Goal: Find specific page/section: Find specific page/section

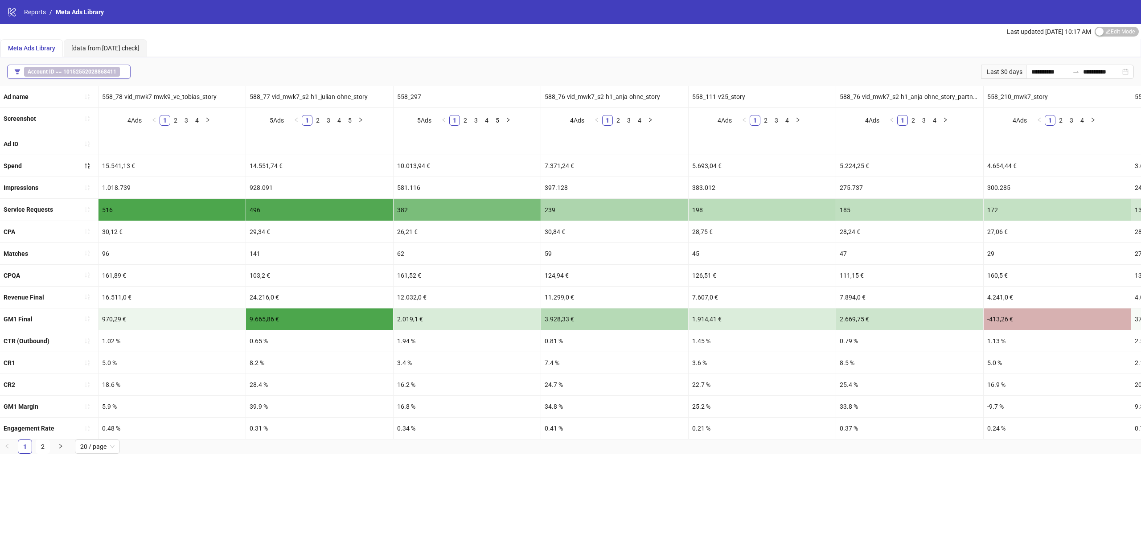
click at [91, 70] on b "10152552028868411" at bounding box center [89, 72] width 53 height 6
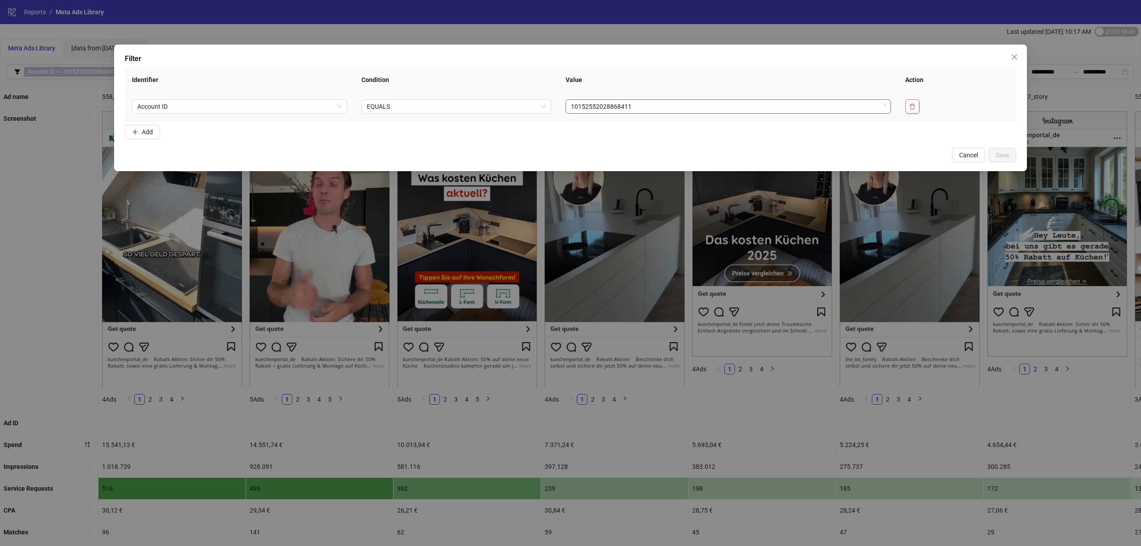
click at [704, 111] on span "10152552028868411" at bounding box center [728, 106] width 315 height 13
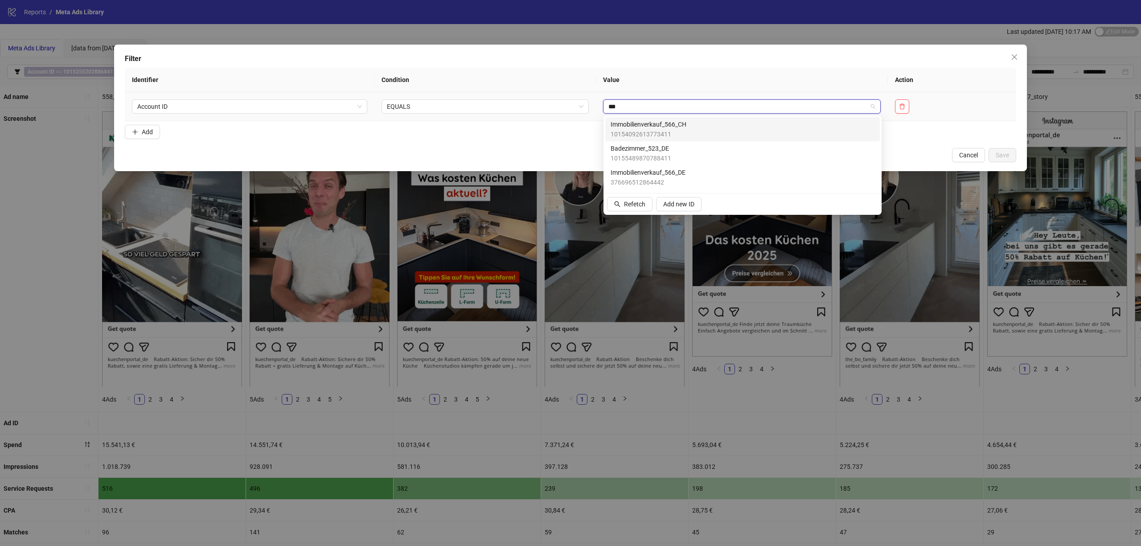
type input "****"
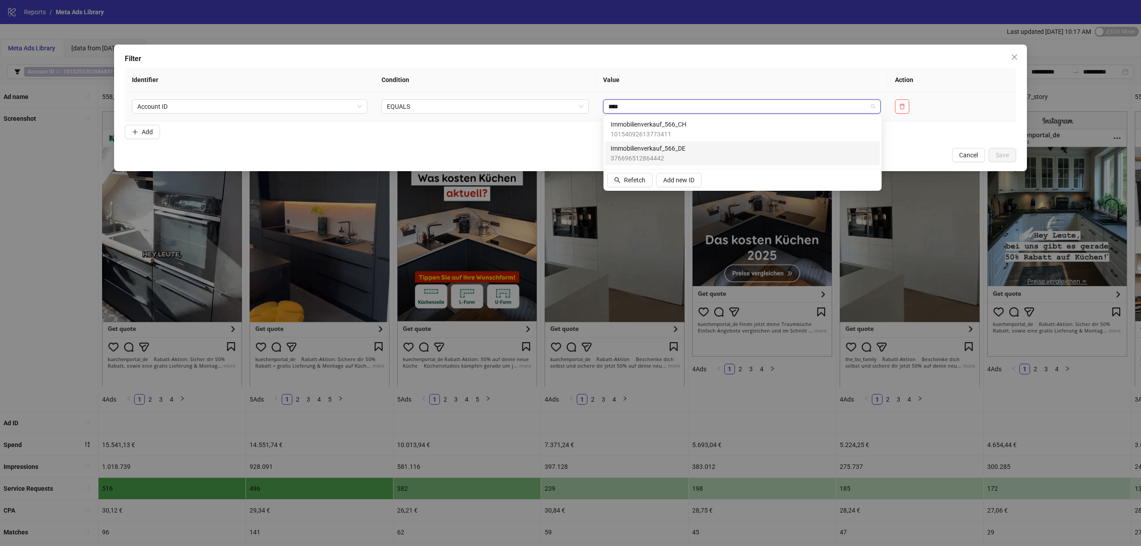
click at [679, 159] on span "376696512864442" at bounding box center [648, 158] width 75 height 10
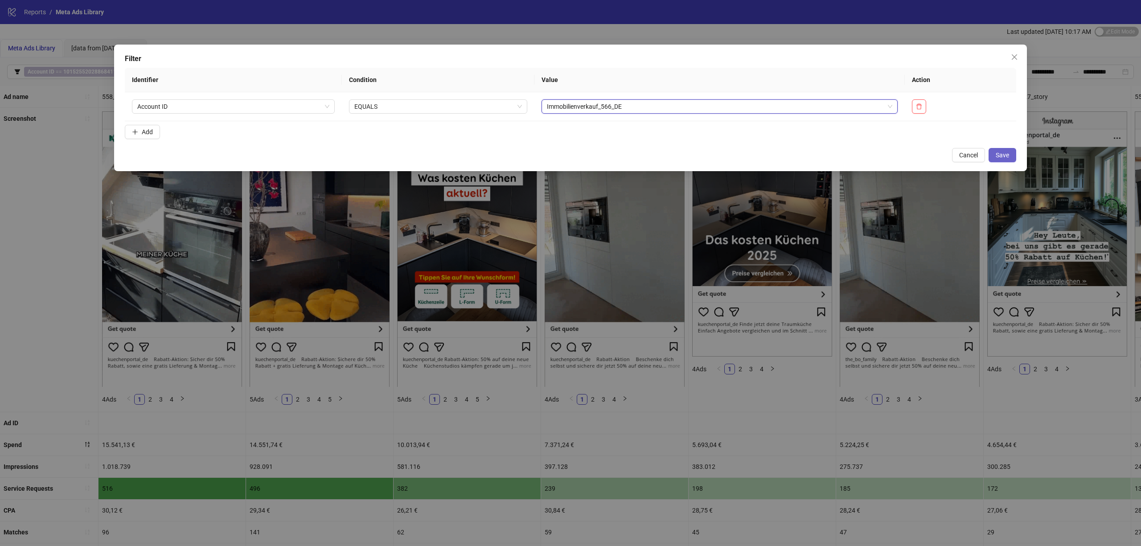
click at [1002, 154] on span "Save" at bounding box center [1002, 155] width 13 height 7
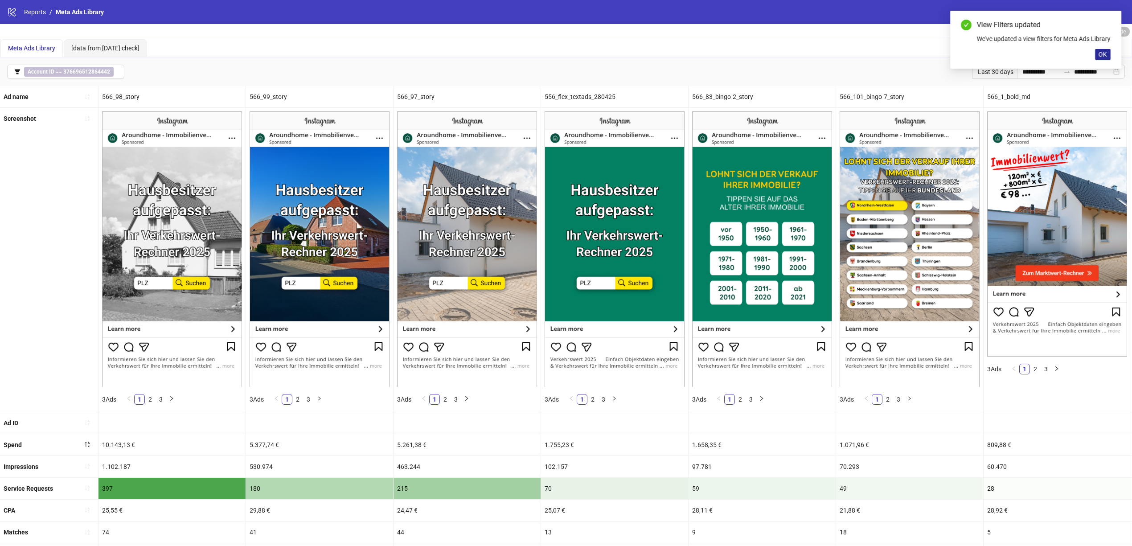
click at [1105, 58] on span "OK" at bounding box center [1103, 54] width 8 height 7
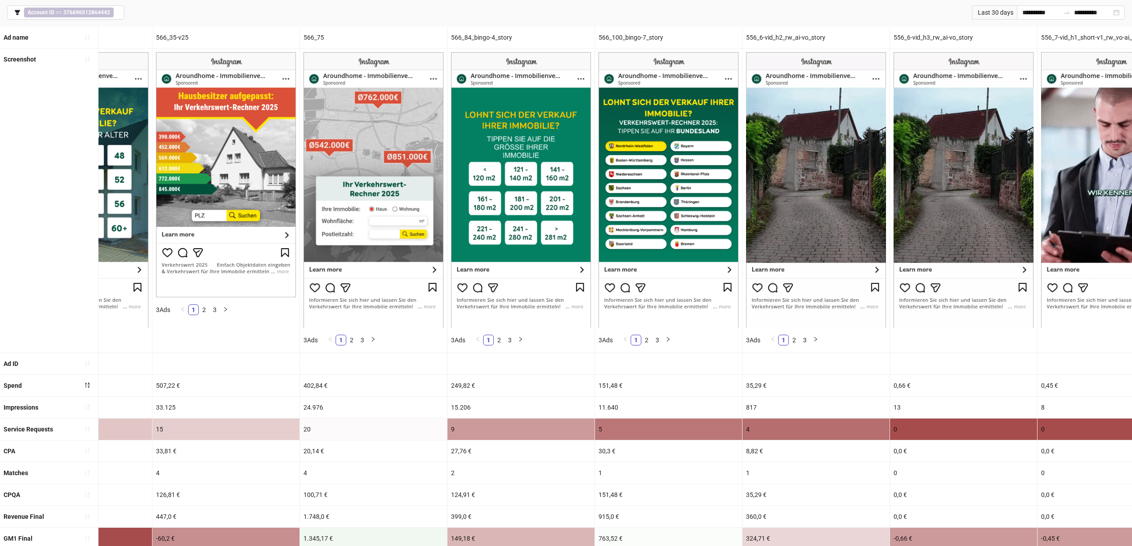
scroll to position [0, 1329]
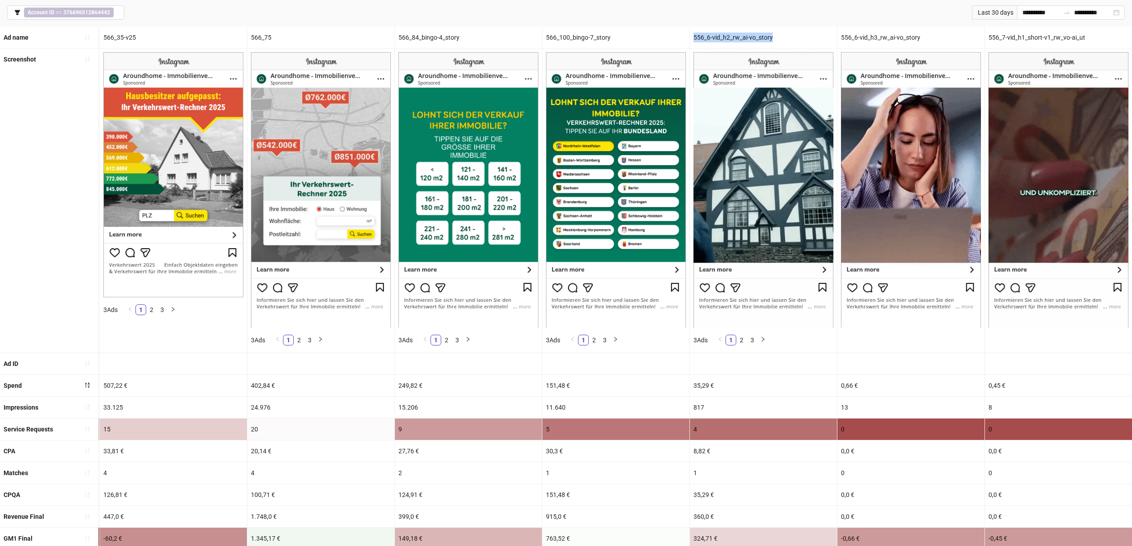
drag, startPoint x: 775, startPoint y: 34, endPoint x: 691, endPoint y: 34, distance: 83.8
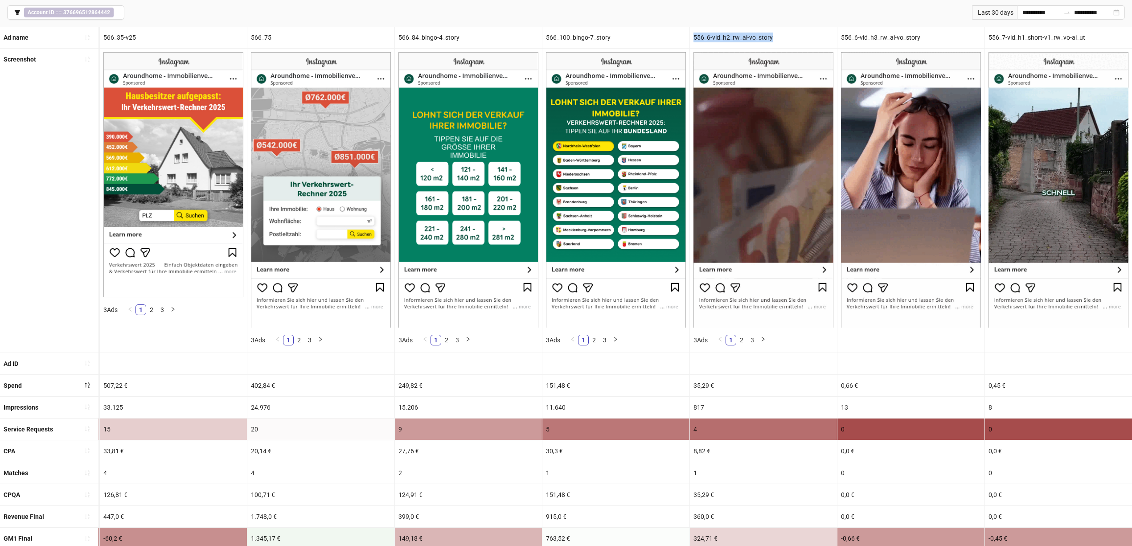
click at [691, 34] on div "556_6-vid_h2_rw_ai-vo_story" at bounding box center [763, 37] width 147 height 21
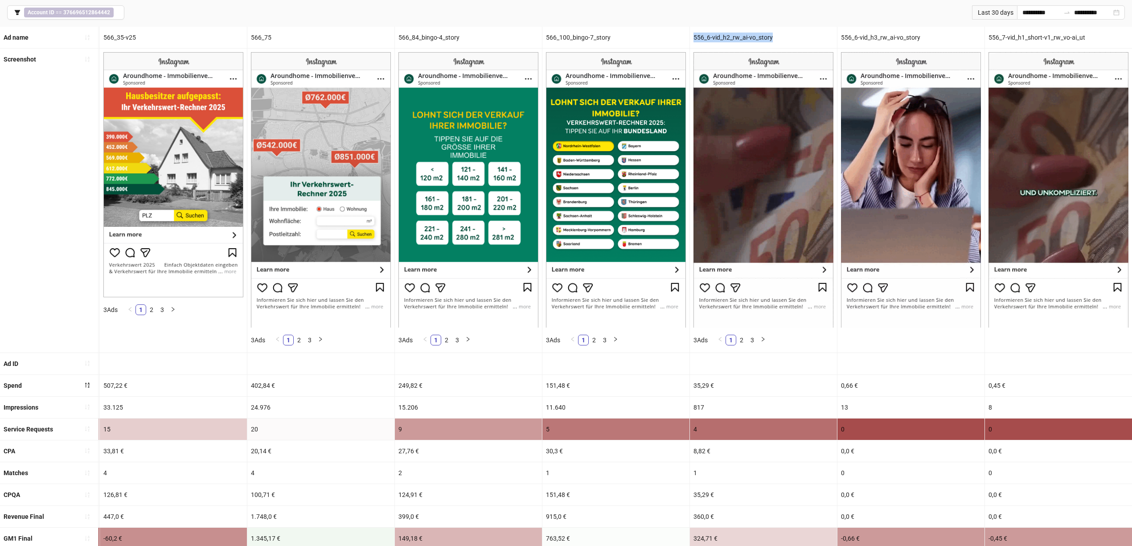
click at [714, 33] on div "556_6-vid_h2_rw_ai-vo_story" at bounding box center [763, 37] width 147 height 21
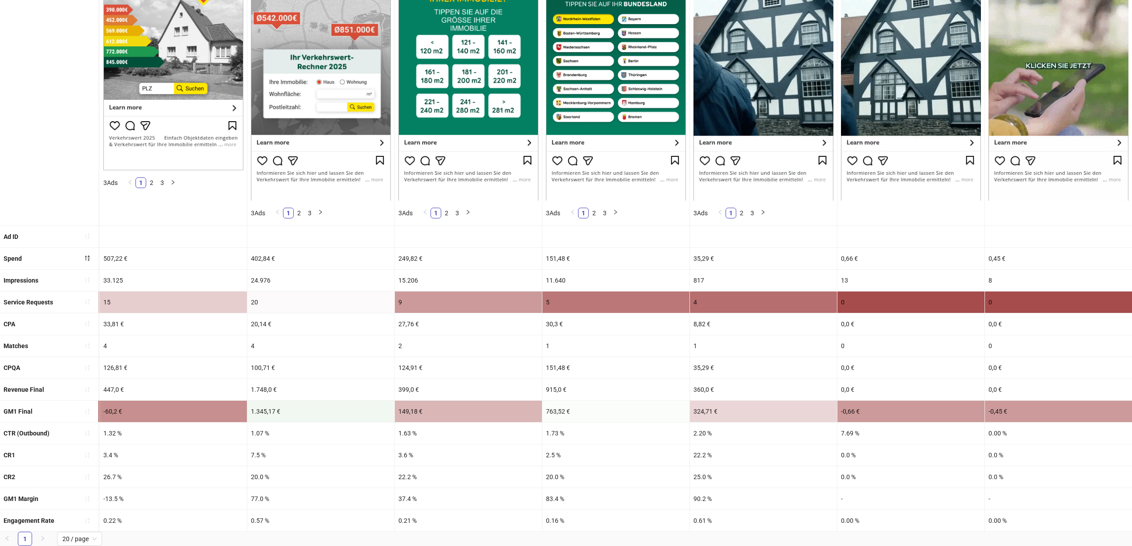
scroll to position [198, 0]
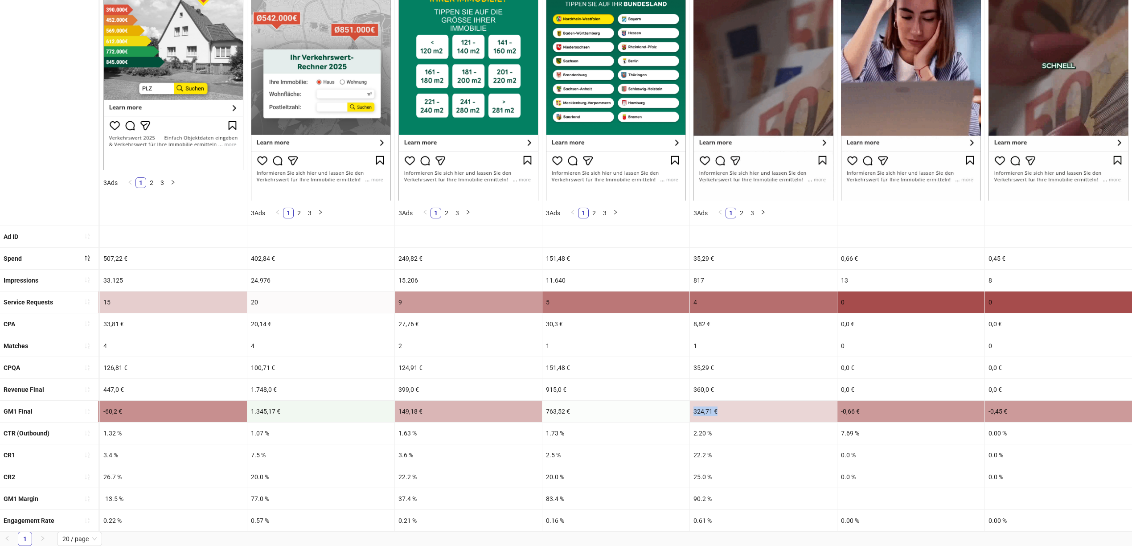
drag, startPoint x: 723, startPoint y: 401, endPoint x: 683, endPoint y: 400, distance: 39.7
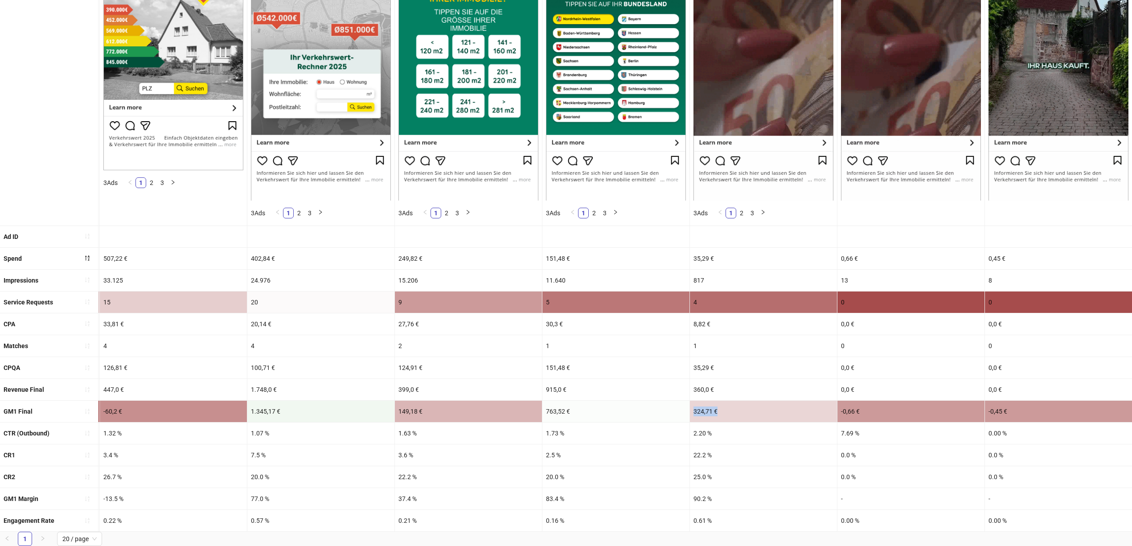
click at [721, 401] on div "324,71 €" at bounding box center [763, 411] width 147 height 21
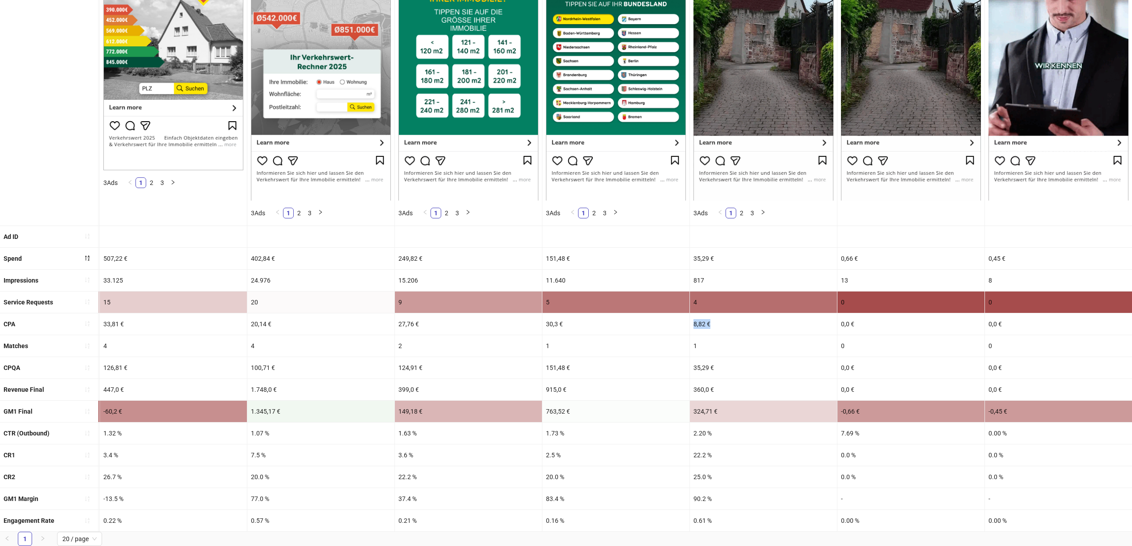
drag, startPoint x: 717, startPoint y: 313, endPoint x: 685, endPoint y: 311, distance: 32.2
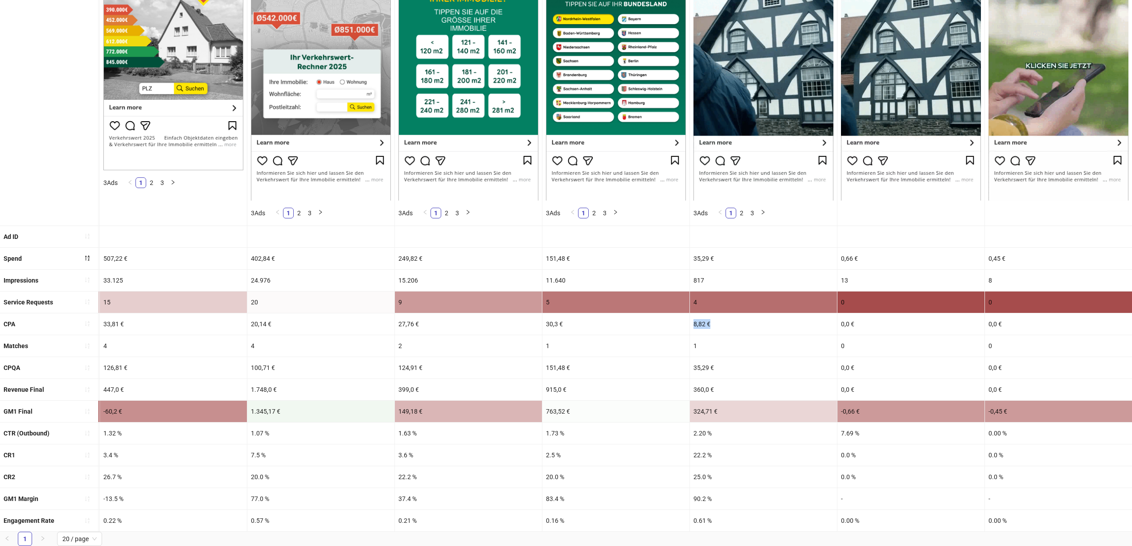
click at [716, 314] on div "8,82 €" at bounding box center [763, 323] width 147 height 21
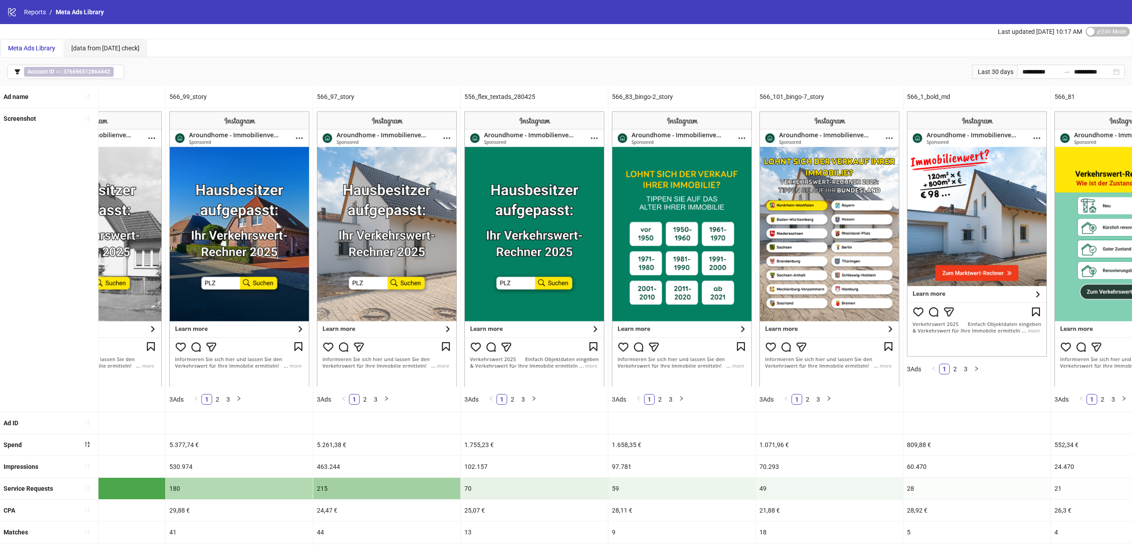
scroll to position [0, 0]
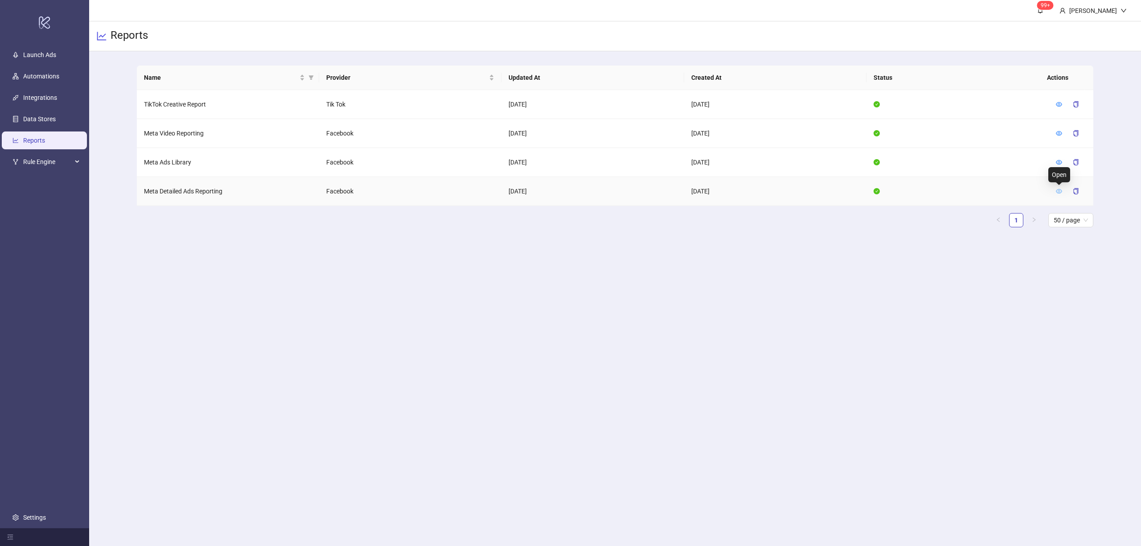
click at [1060, 191] on icon "eye" at bounding box center [1059, 191] width 6 height 4
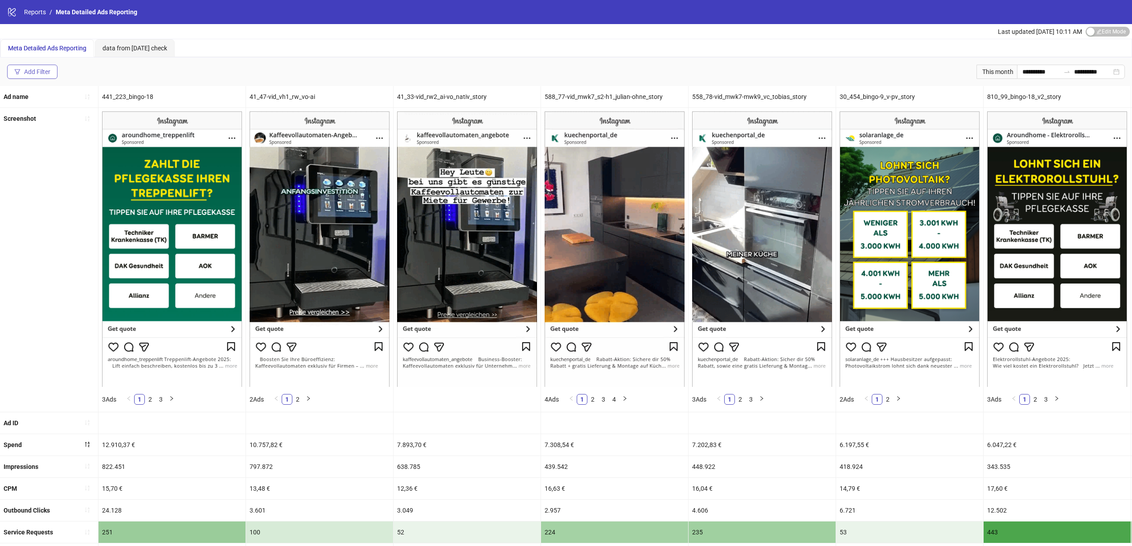
click at [45, 70] on div "Add Filter" at bounding box center [37, 71] width 26 height 7
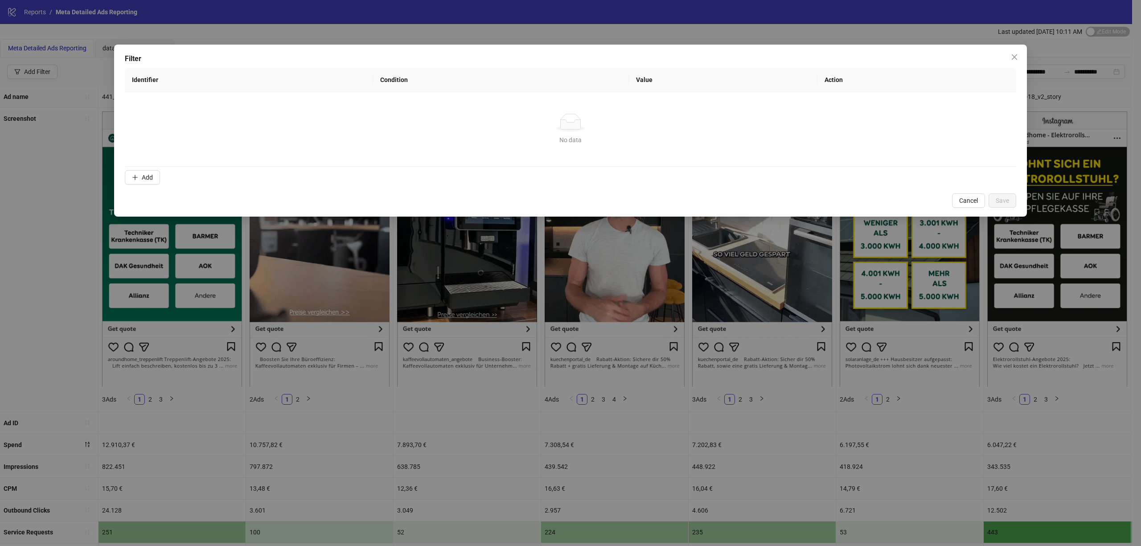
click at [4, 225] on div "Filter Identifier Condition Value Action No data No data Add Cancel Save" at bounding box center [570, 273] width 1141 height 546
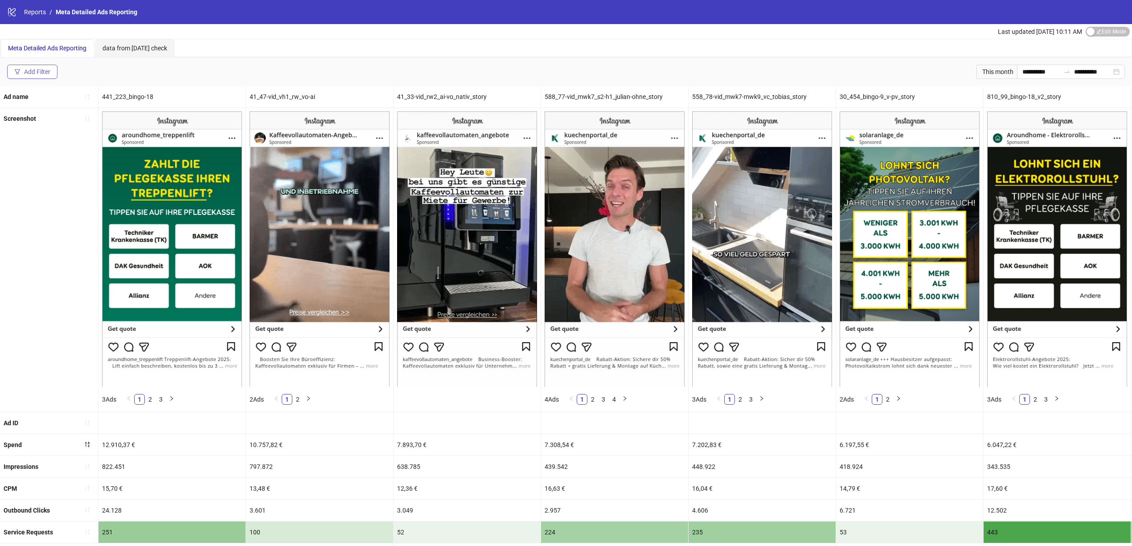
click at [13, 75] on button "Add Filter" at bounding box center [32, 72] width 50 height 14
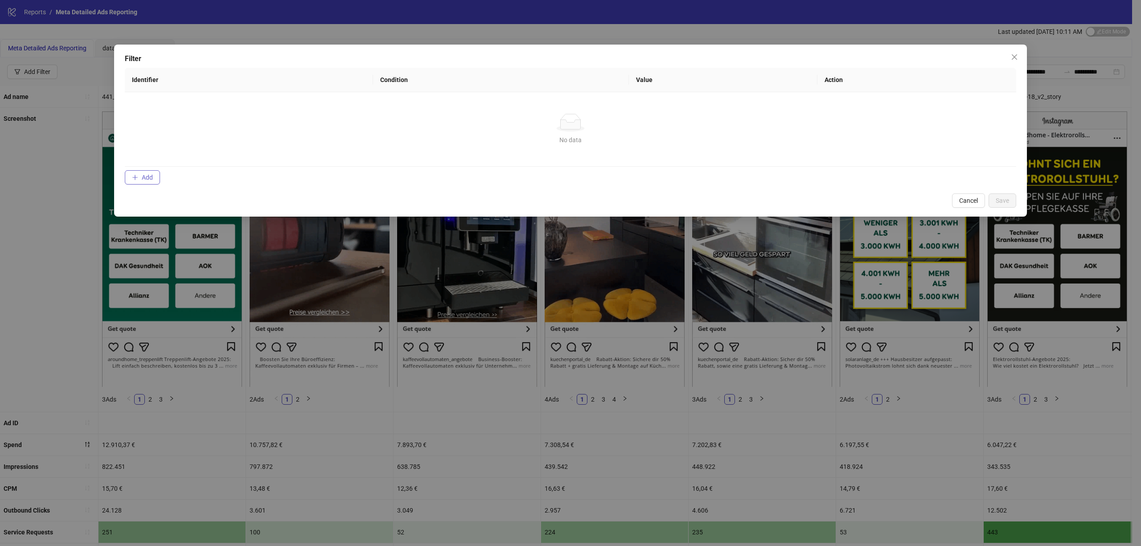
click at [140, 177] on button "Add" at bounding box center [142, 177] width 35 height 14
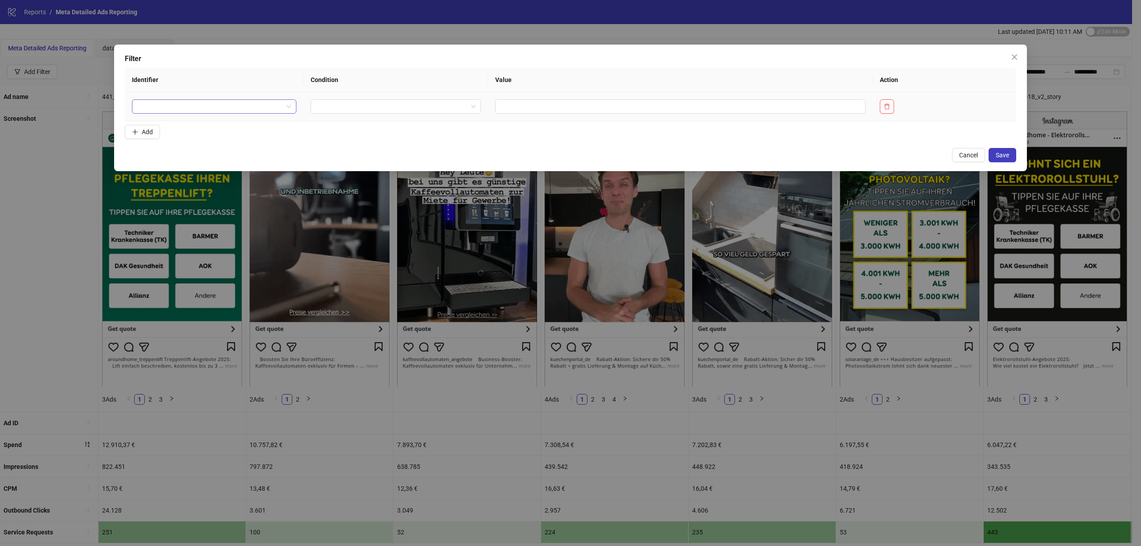
click at [165, 104] on input "search" at bounding box center [210, 106] width 146 height 13
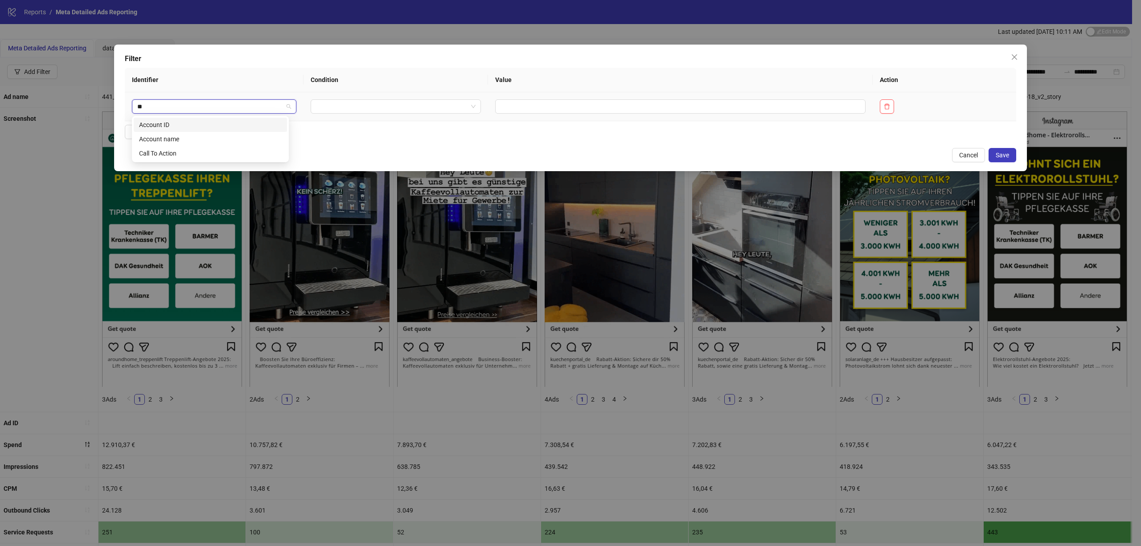
type input "***"
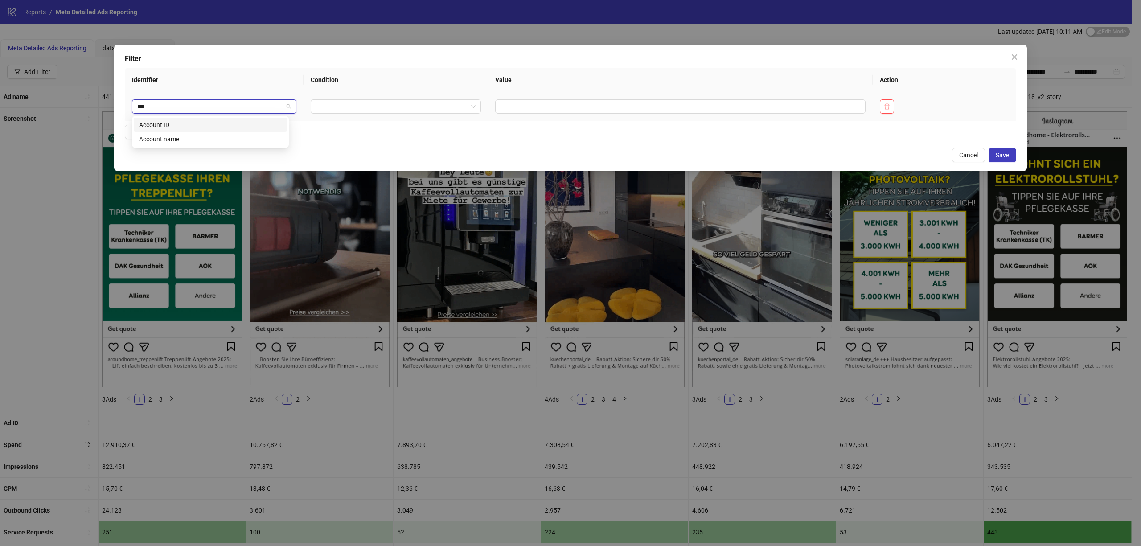
click at [193, 125] on div "Account ID" at bounding box center [210, 125] width 143 height 10
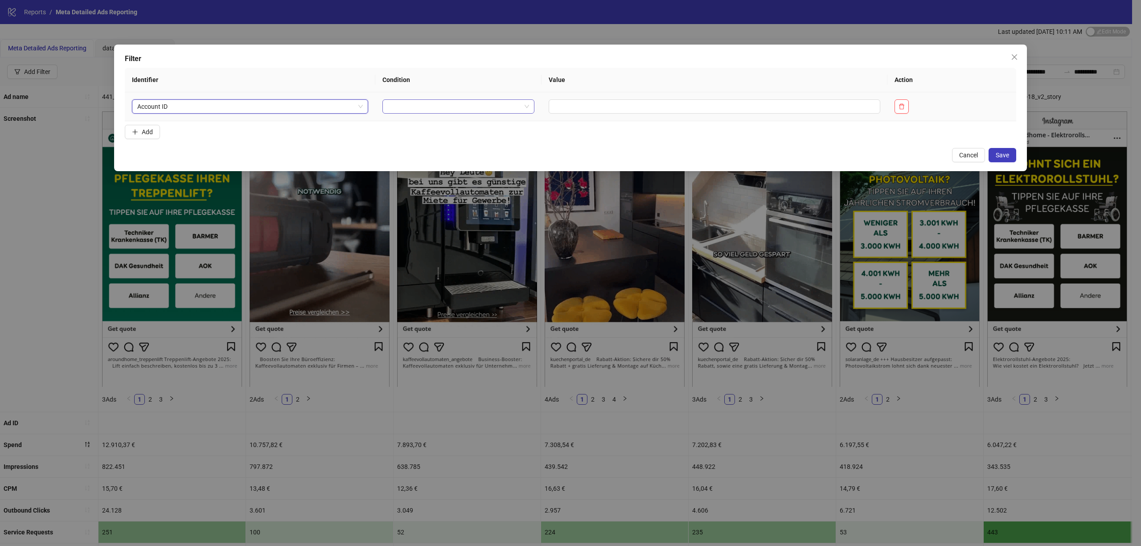
click at [436, 100] on input "search" at bounding box center [454, 106] width 133 height 13
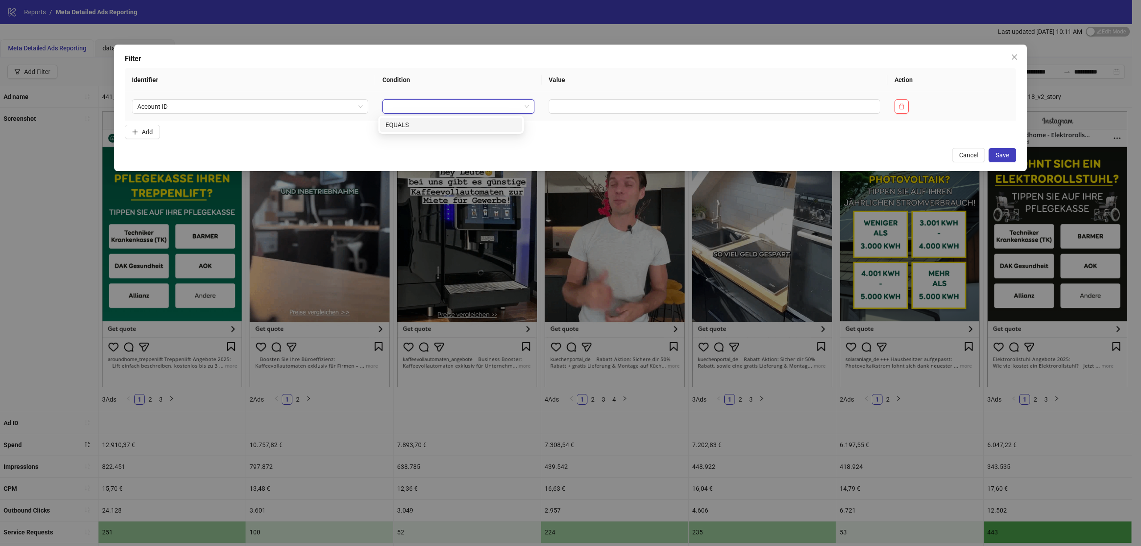
click at [447, 121] on div "EQUALS" at bounding box center [451, 125] width 131 height 10
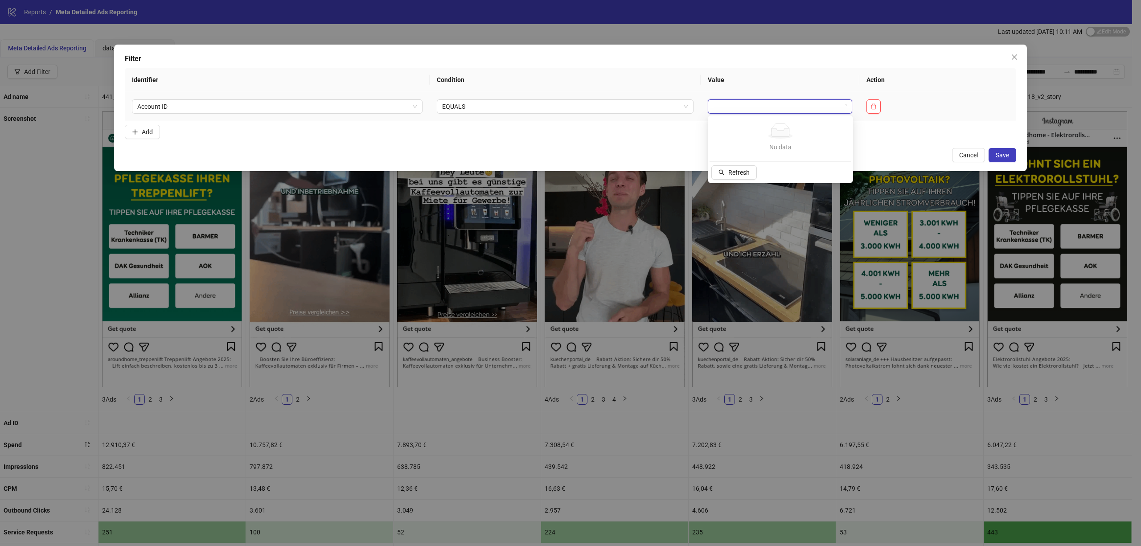
click at [742, 104] on input "search" at bounding box center [776, 106] width 126 height 13
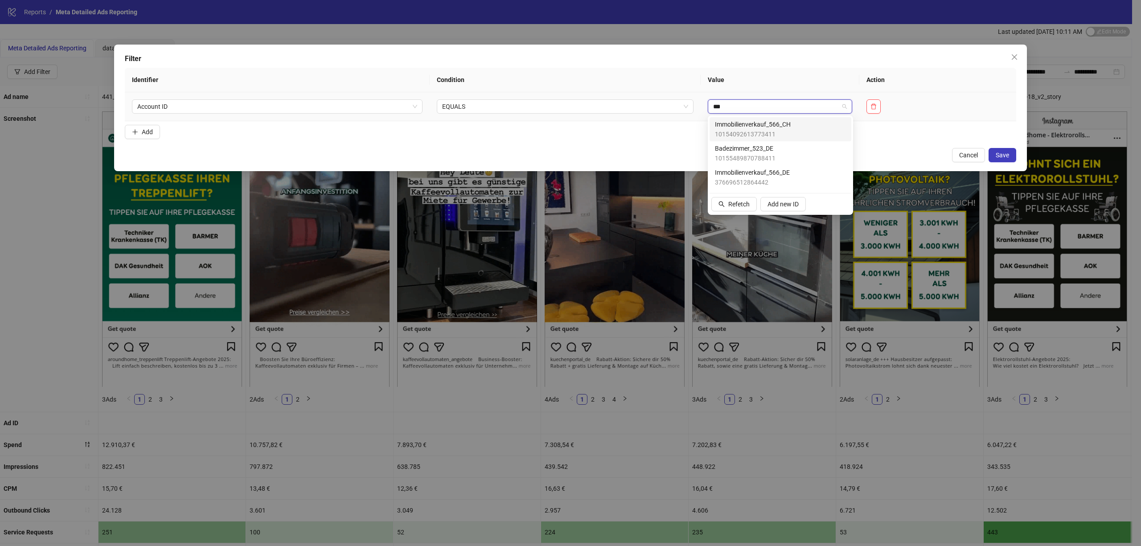
type input "****"
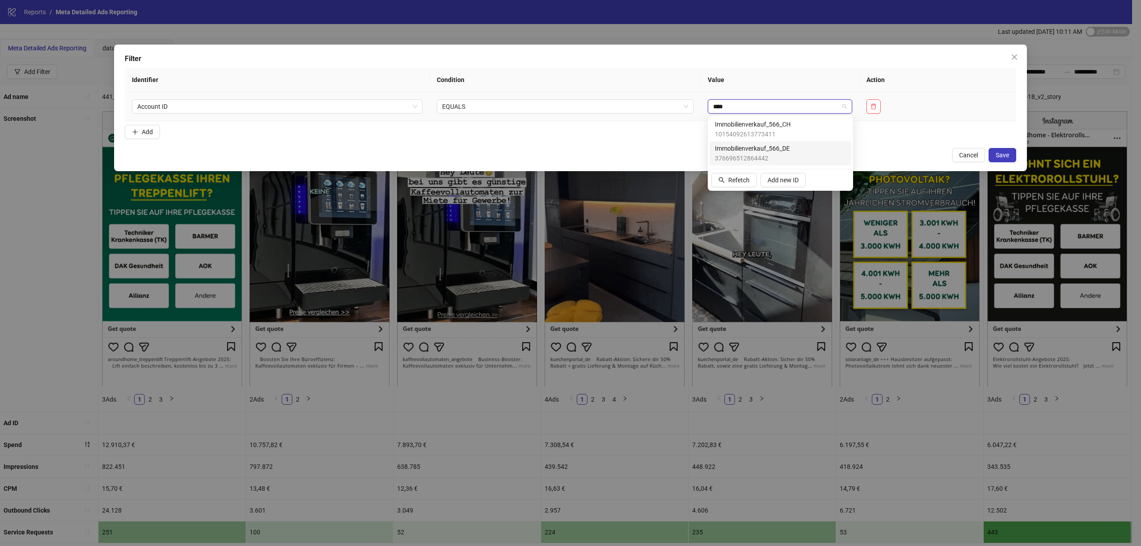
click at [764, 156] on span "376696512864442" at bounding box center [752, 158] width 75 height 10
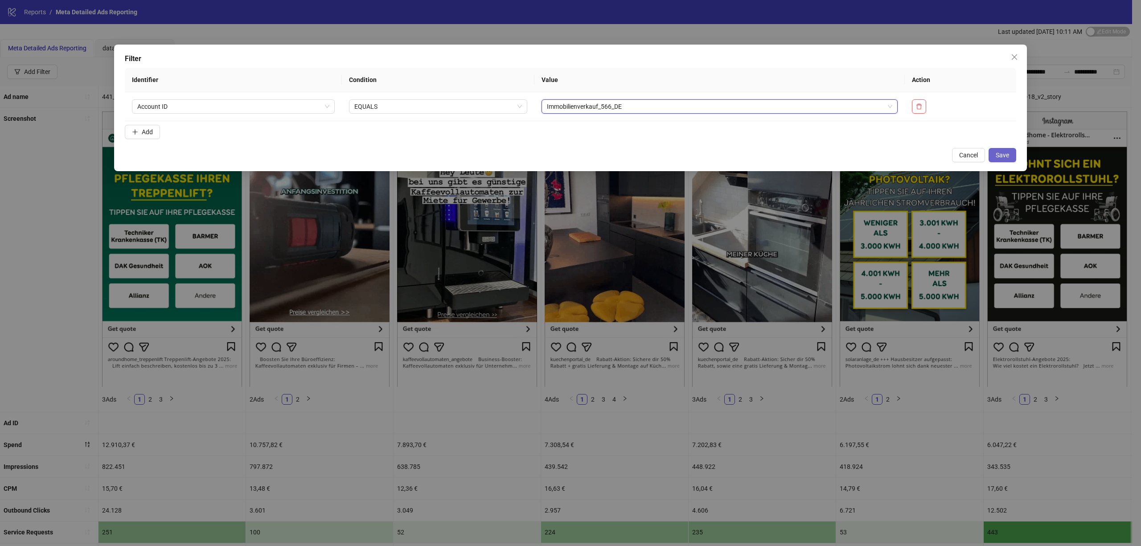
click at [998, 154] on span "Save" at bounding box center [1002, 155] width 13 height 7
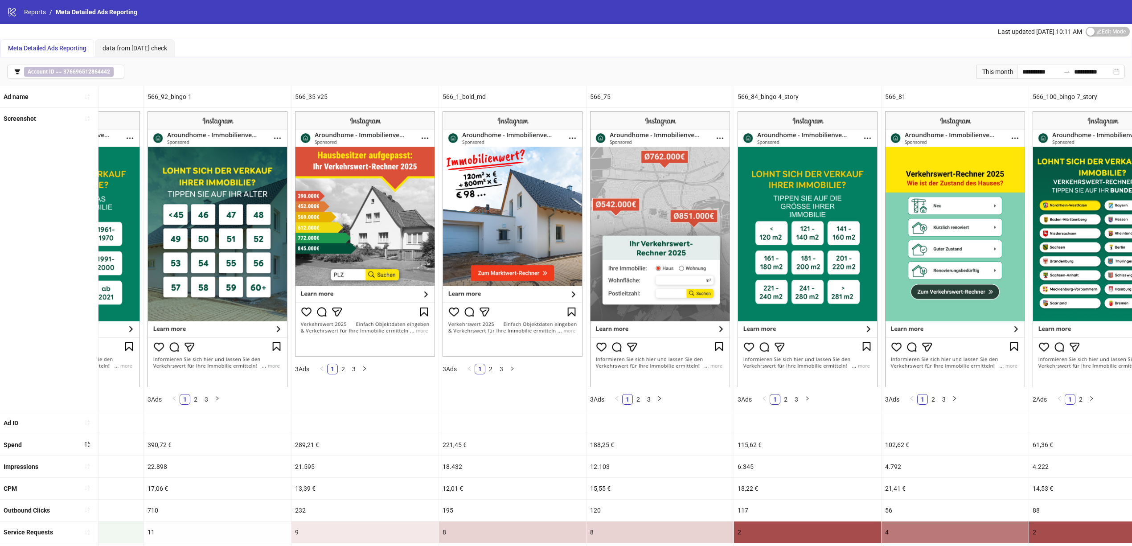
scroll to position [0, 892]
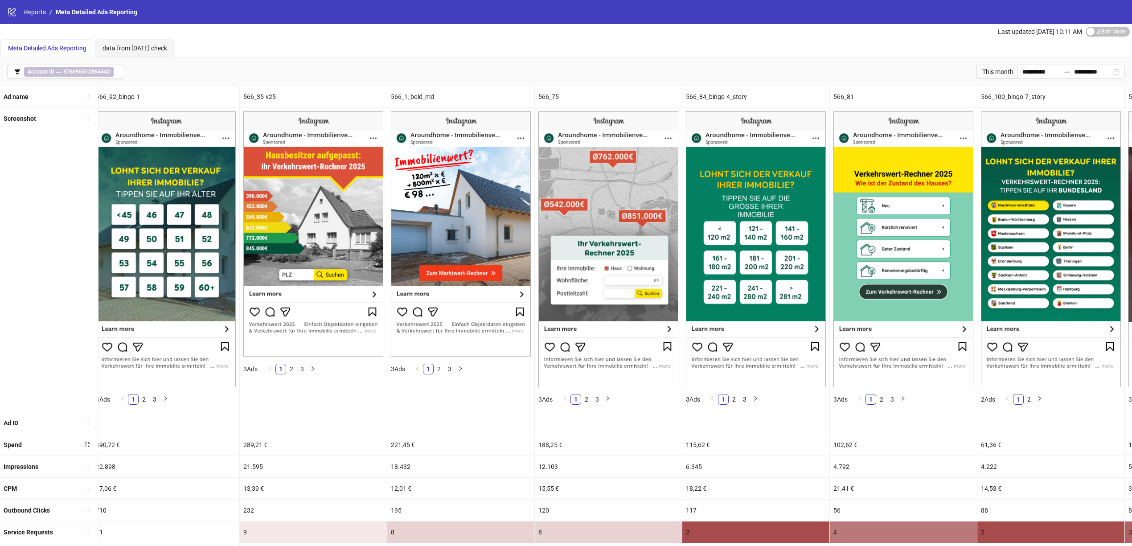
click at [985, 70] on div "This month" at bounding box center [997, 72] width 41 height 14
click at [1023, 70] on input "**********" at bounding box center [1041, 72] width 37 height 10
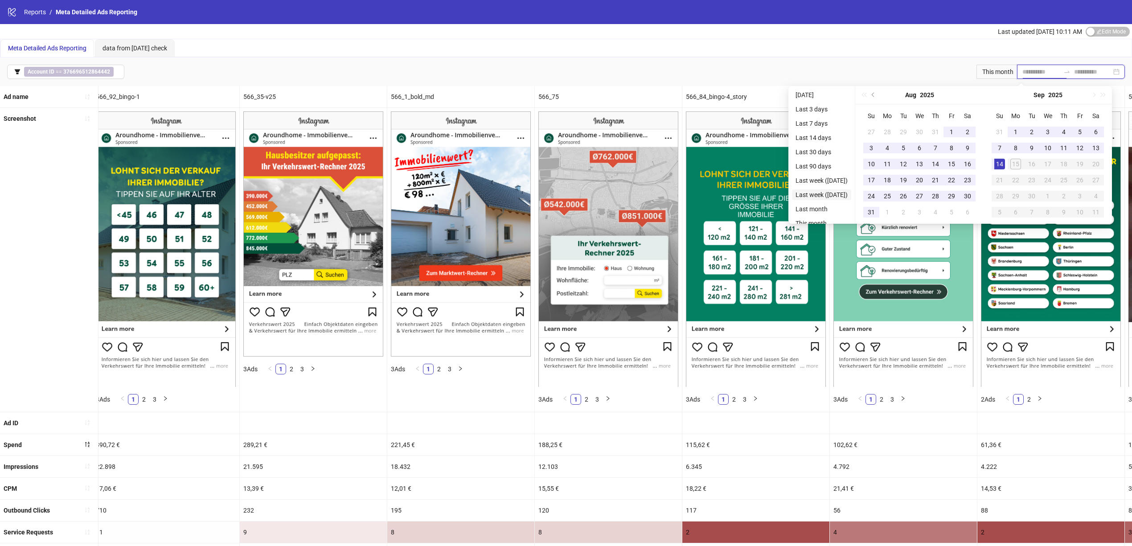
type input "**********"
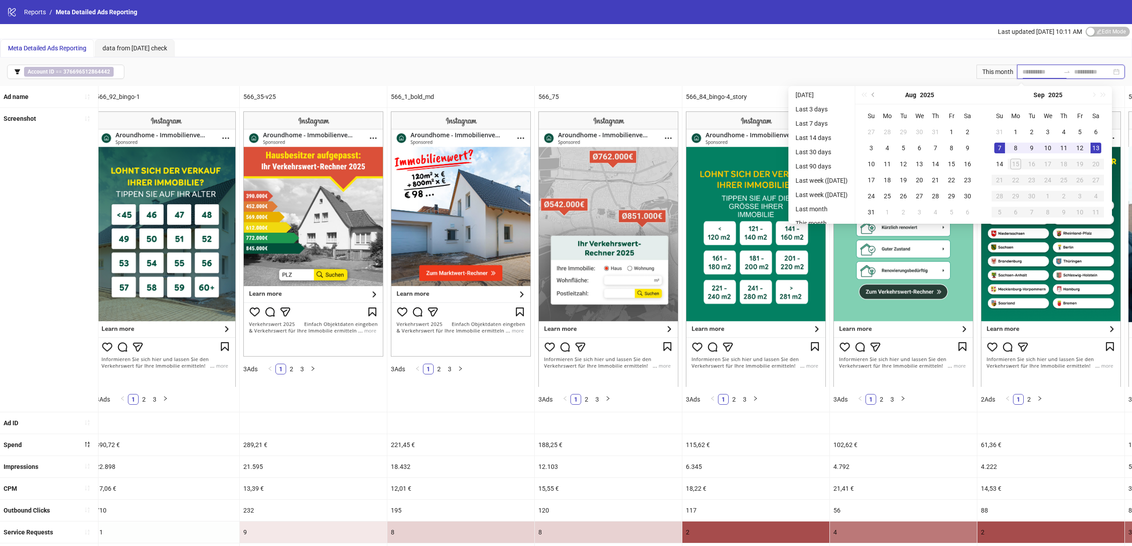
type input "**********"
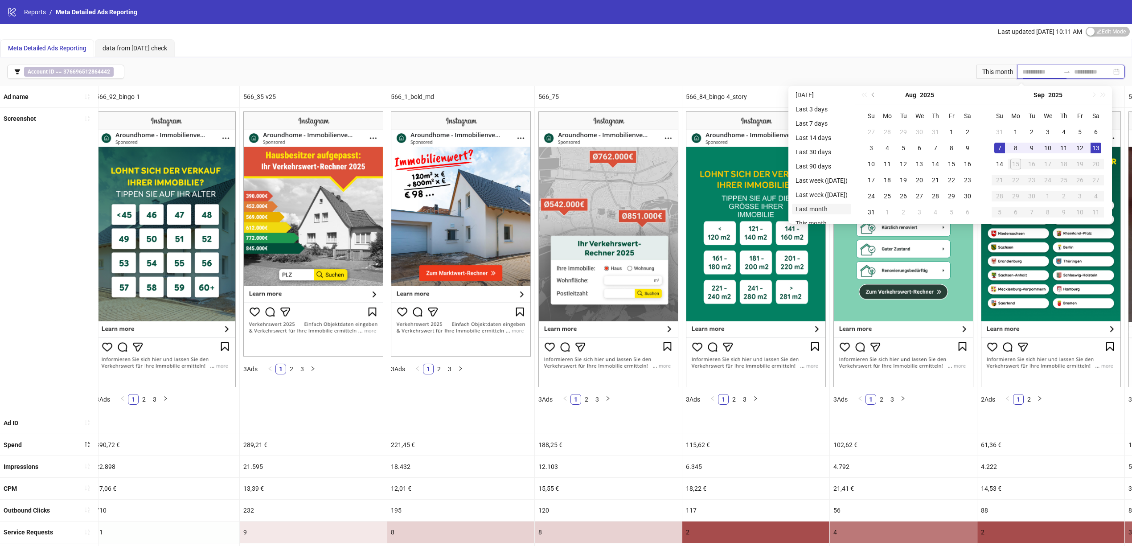
type input "**********"
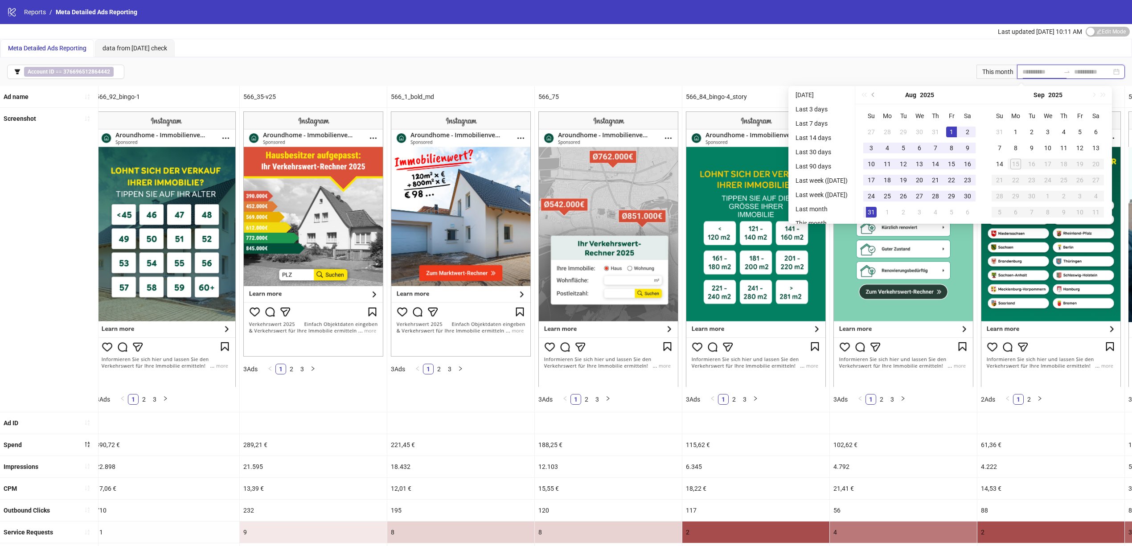
type input "**********"
click at [812, 162] on li "Last 90 days" at bounding box center [821, 166] width 59 height 11
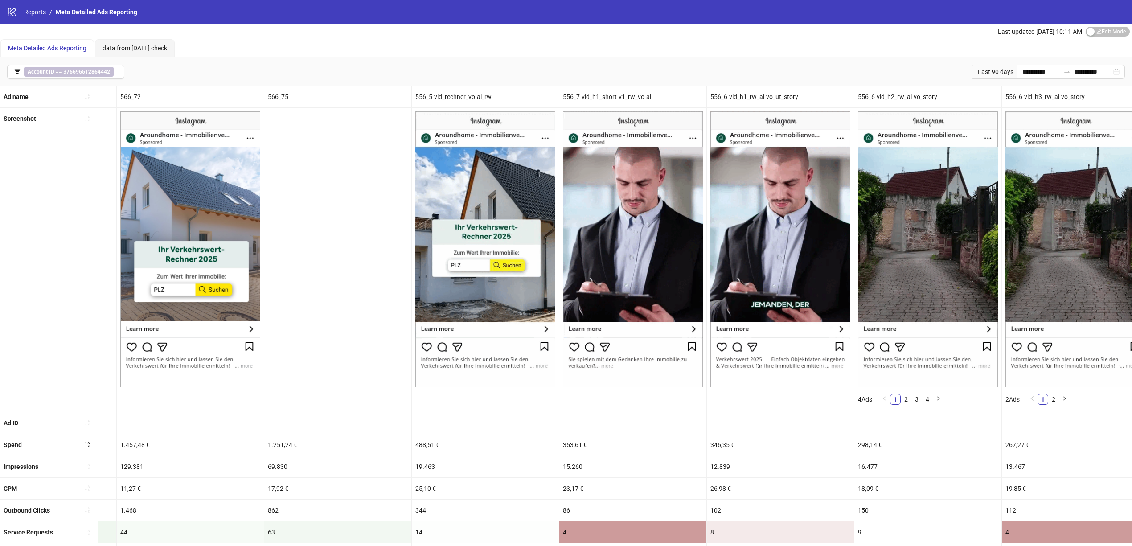
scroll to position [0, 1664]
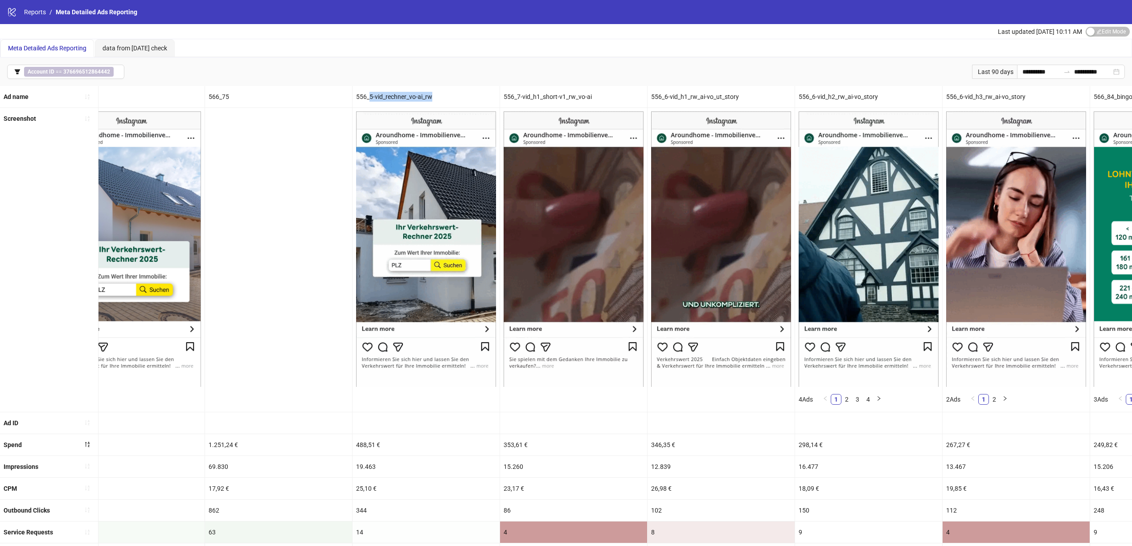
drag, startPoint x: 438, startPoint y: 94, endPoint x: 369, endPoint y: 96, distance: 68.7
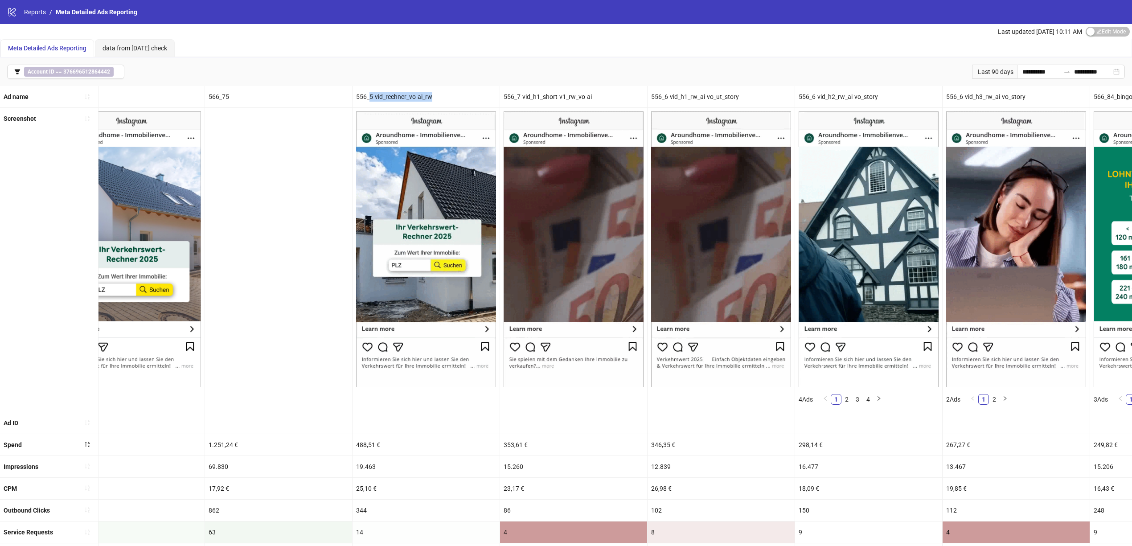
click at [370, 95] on div "556_5-vid_rechner_vo-ai_rw" at bounding box center [426, 96] width 147 height 21
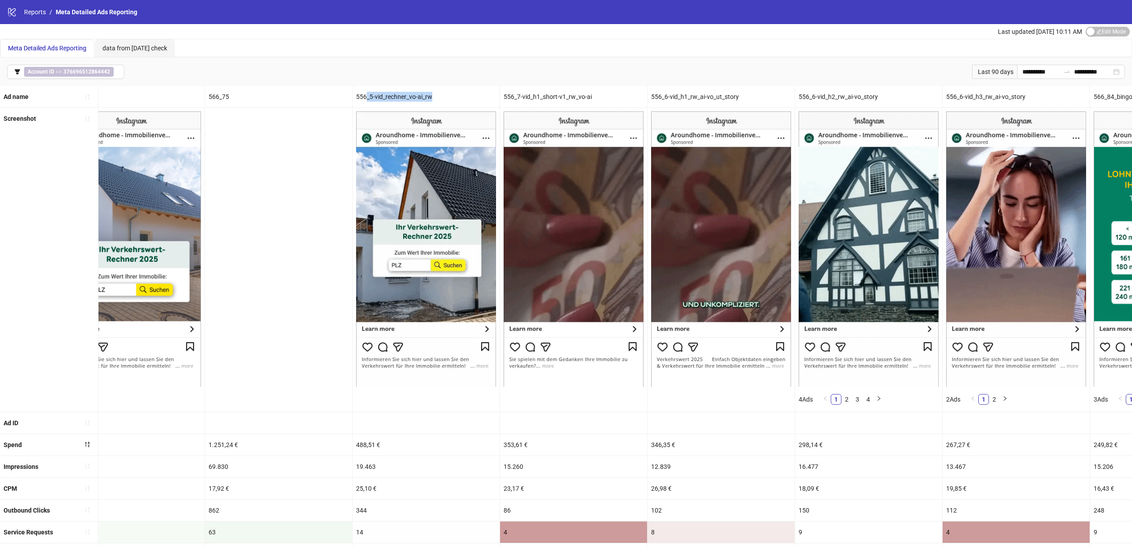
click at [371, 96] on div "556_5-vid_rechner_vo-ai_rw" at bounding box center [426, 96] width 147 height 21
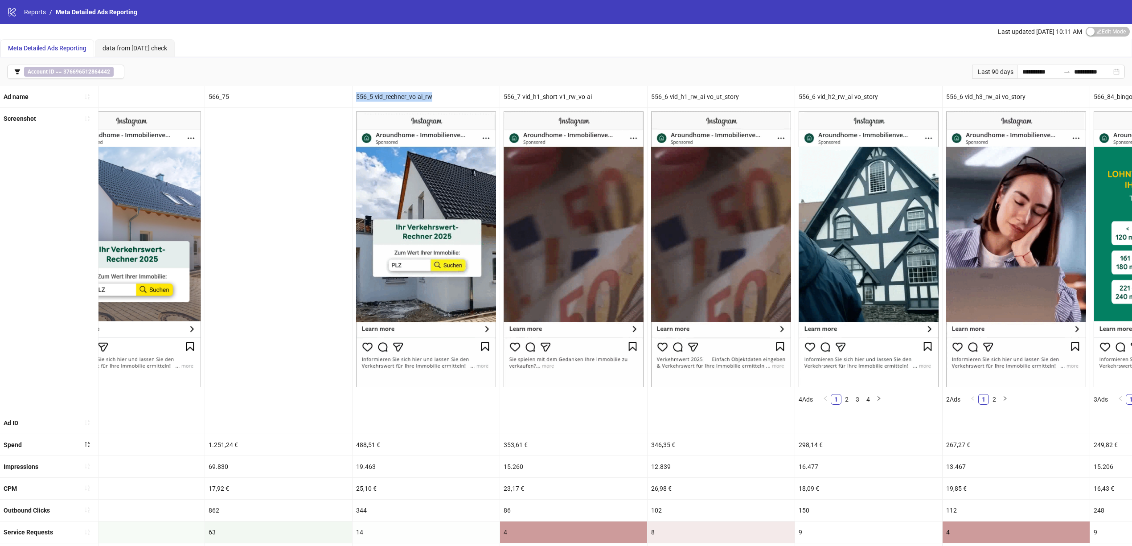
drag, startPoint x: 357, startPoint y: 94, endPoint x: 436, endPoint y: 93, distance: 78.9
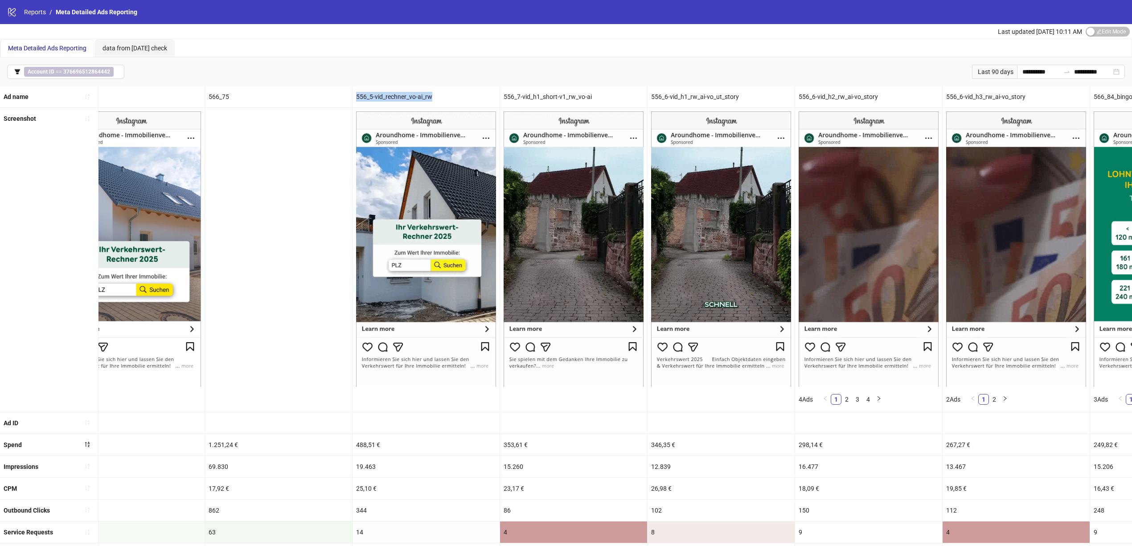
click at [436, 93] on div "556_5-vid_rechner_vo-ai_rw" at bounding box center [426, 96] width 147 height 21
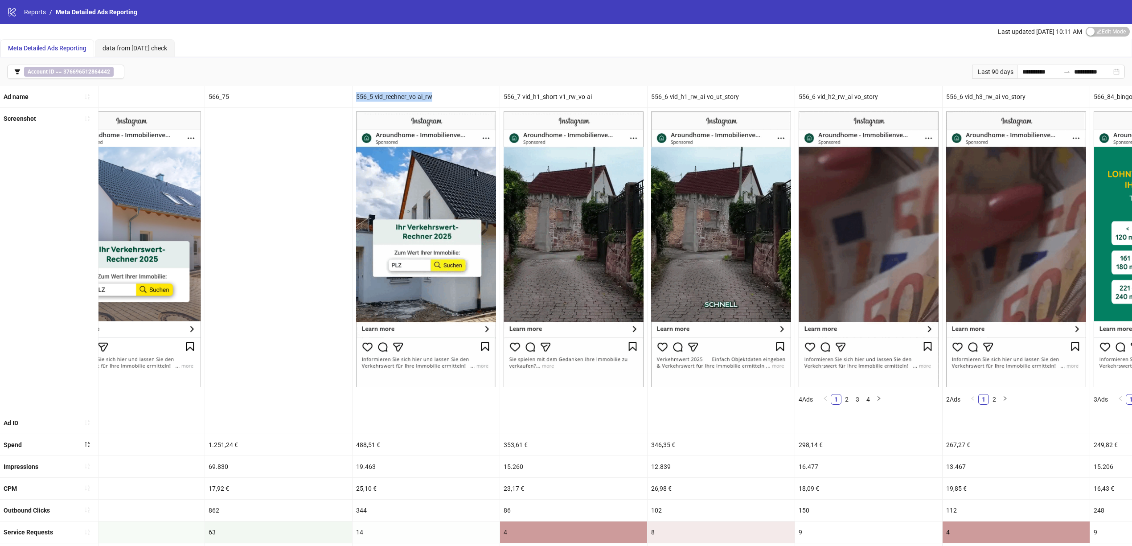
click at [394, 98] on div "556_5-vid_rechner_vo-ai_rw" at bounding box center [426, 96] width 147 height 21
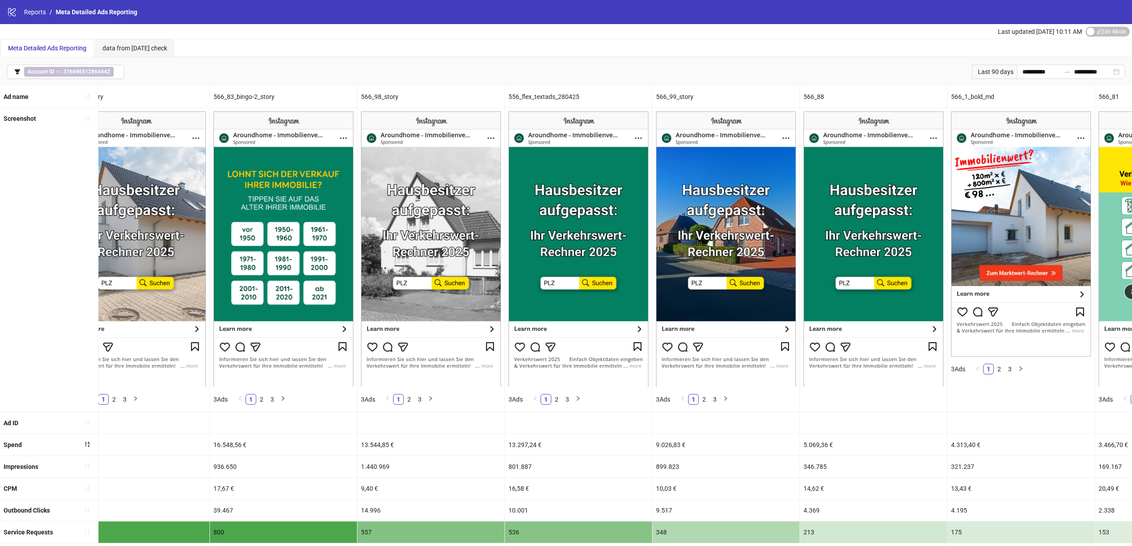
scroll to position [0, 0]
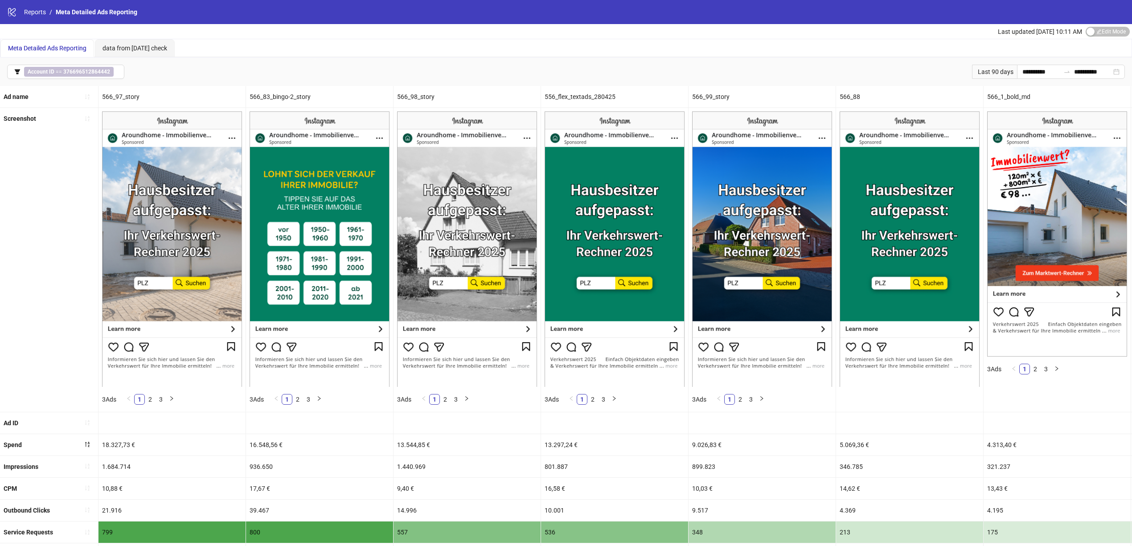
click at [992, 76] on div "Last 90 days" at bounding box center [994, 72] width 45 height 14
click at [1018, 66] on div "**********" at bounding box center [1071, 72] width 108 height 14
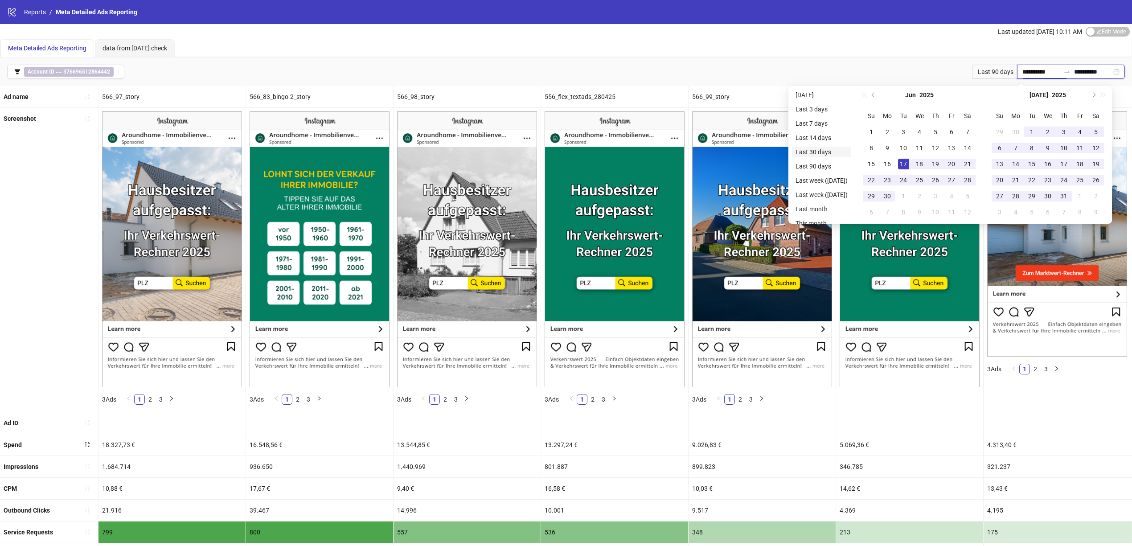
type input "**********"
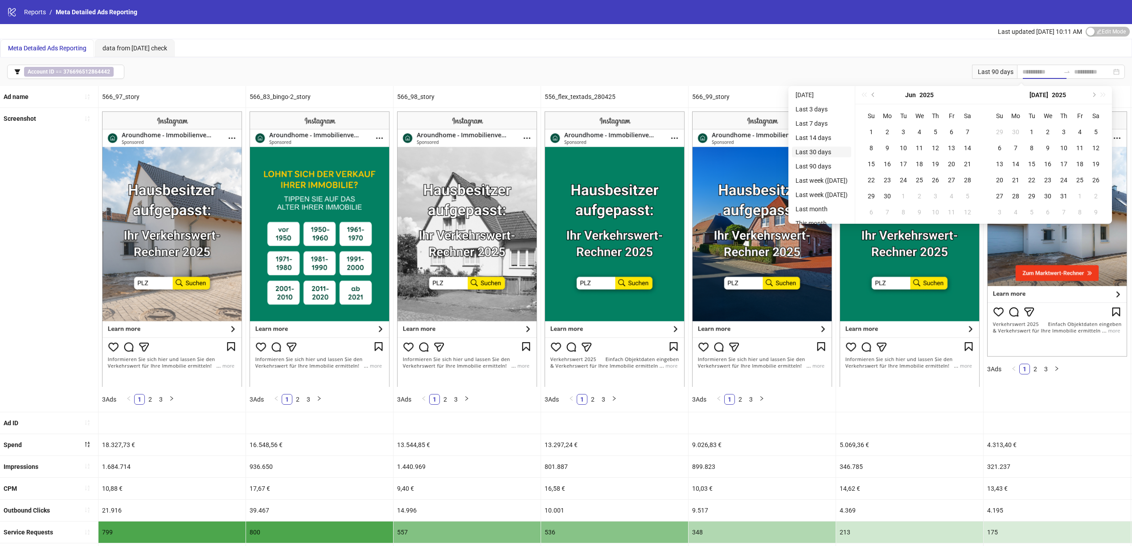
click at [807, 150] on li "Last 30 days" at bounding box center [821, 152] width 59 height 11
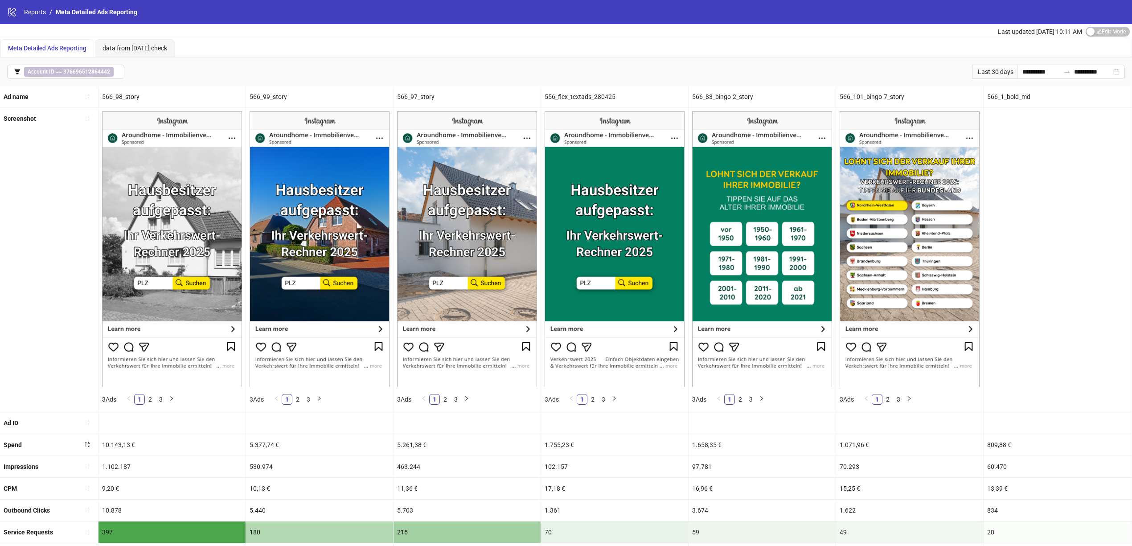
scroll to position [59, 0]
